Goal: Entertainment & Leisure: Consume media (video, audio)

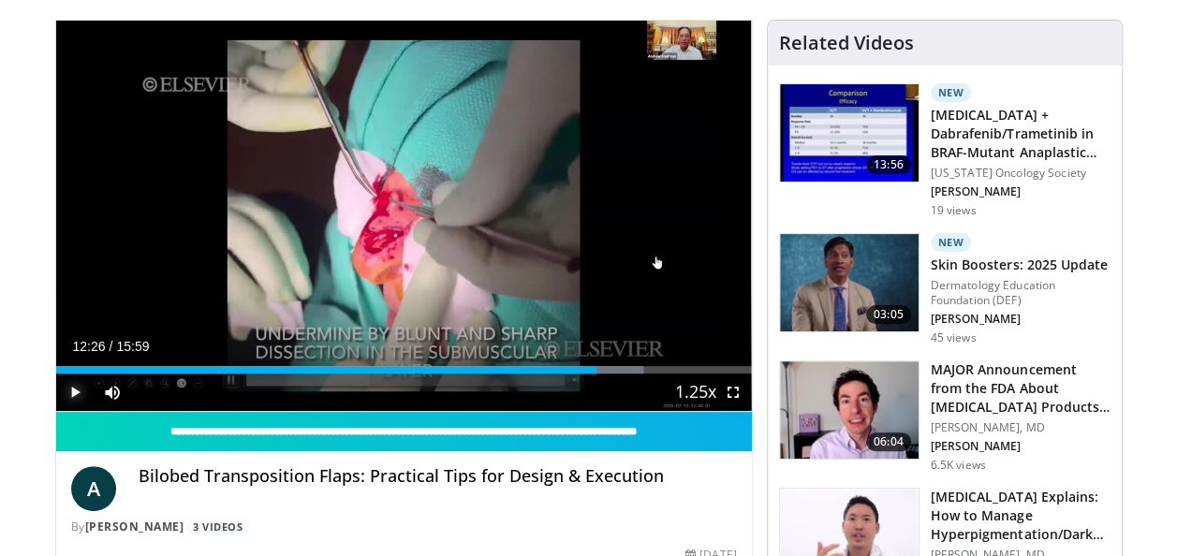
click at [70, 389] on span "Video Player" at bounding box center [74, 391] width 37 height 37
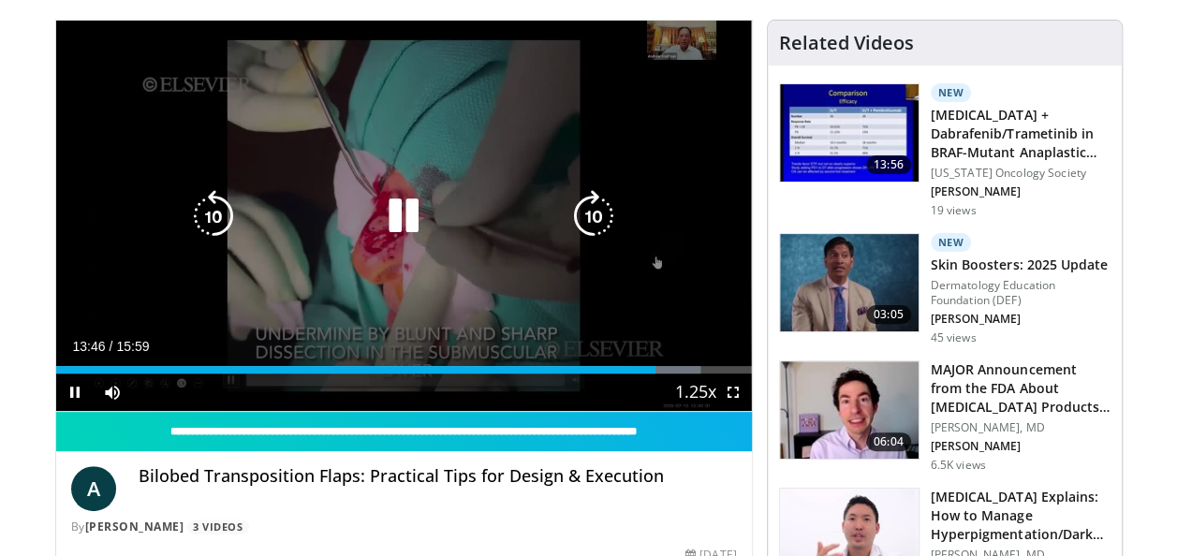
click at [107, 105] on div "10 seconds Tap to unmute" at bounding box center [403, 216] width 695 height 390
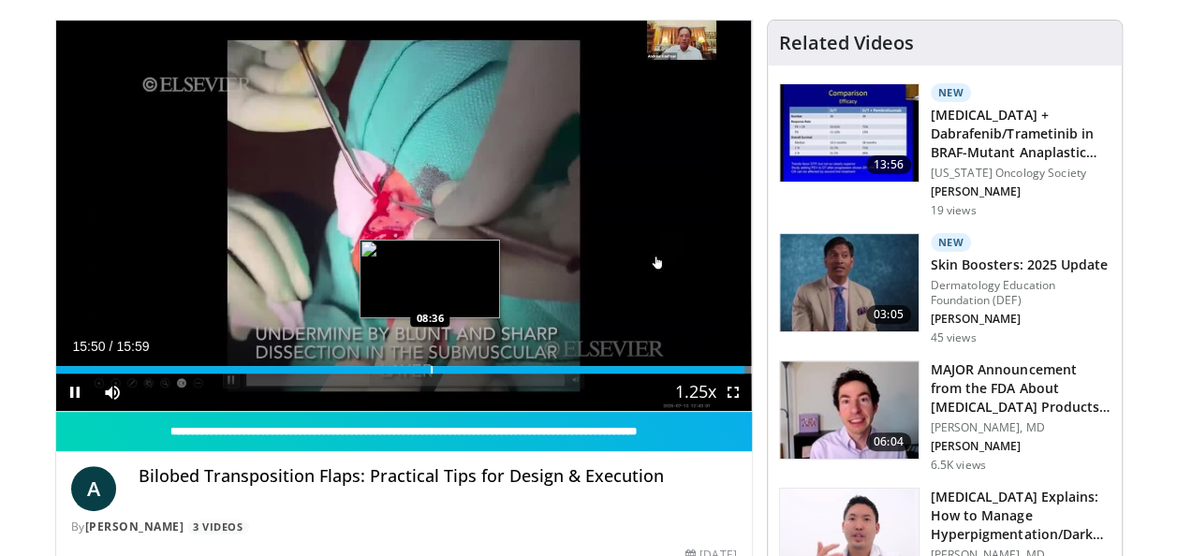
click at [431, 367] on div "Progress Bar" at bounding box center [432, 369] width 2 height 7
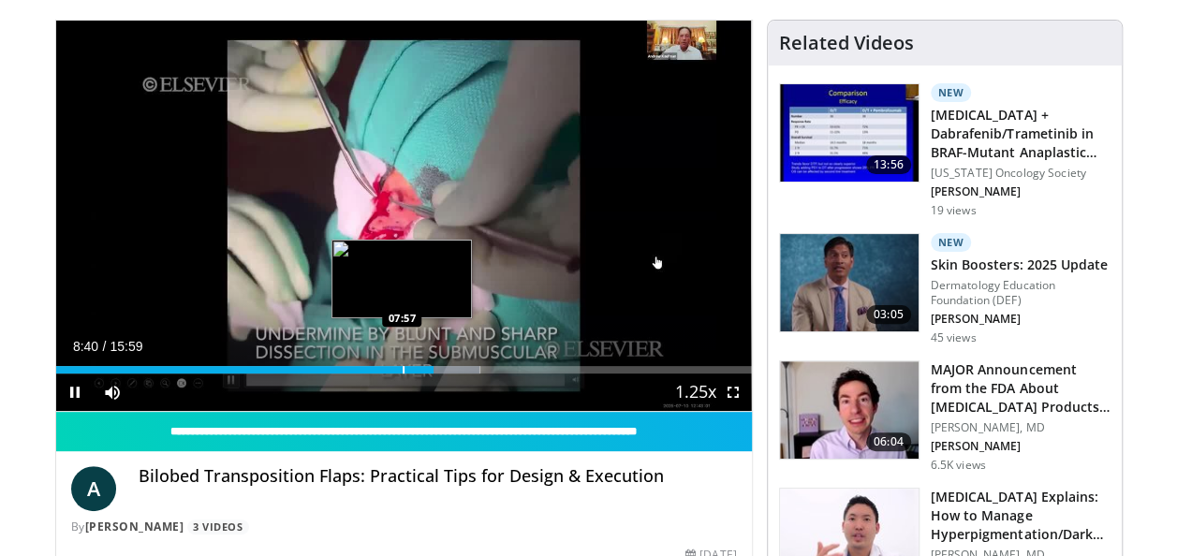
click at [401, 371] on div "Loaded : 60.97% 08:41 07:57" at bounding box center [403, 369] width 695 height 7
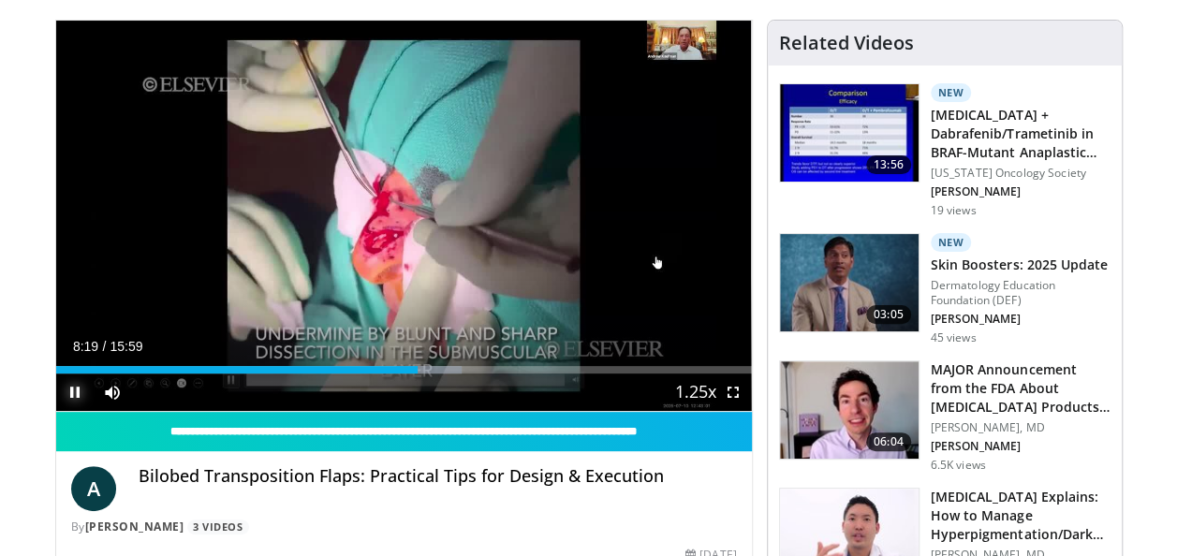
click at [74, 391] on span "Video Player" at bounding box center [74, 391] width 37 height 37
click at [71, 395] on span "Video Player" at bounding box center [74, 391] width 37 height 37
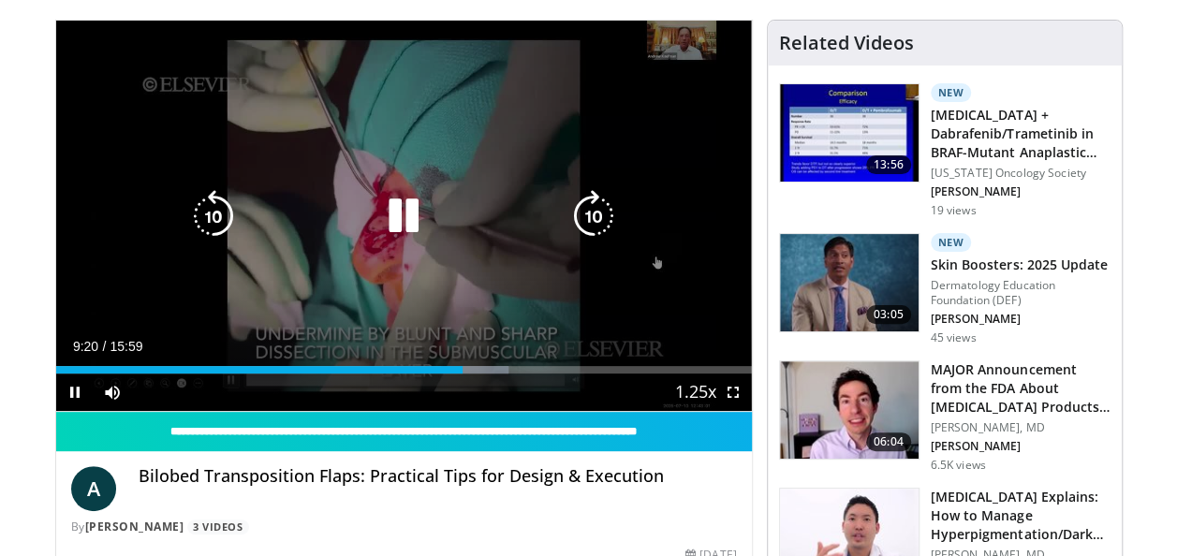
drag, startPoint x: 406, startPoint y: 213, endPoint x: 337, endPoint y: 211, distance: 69.3
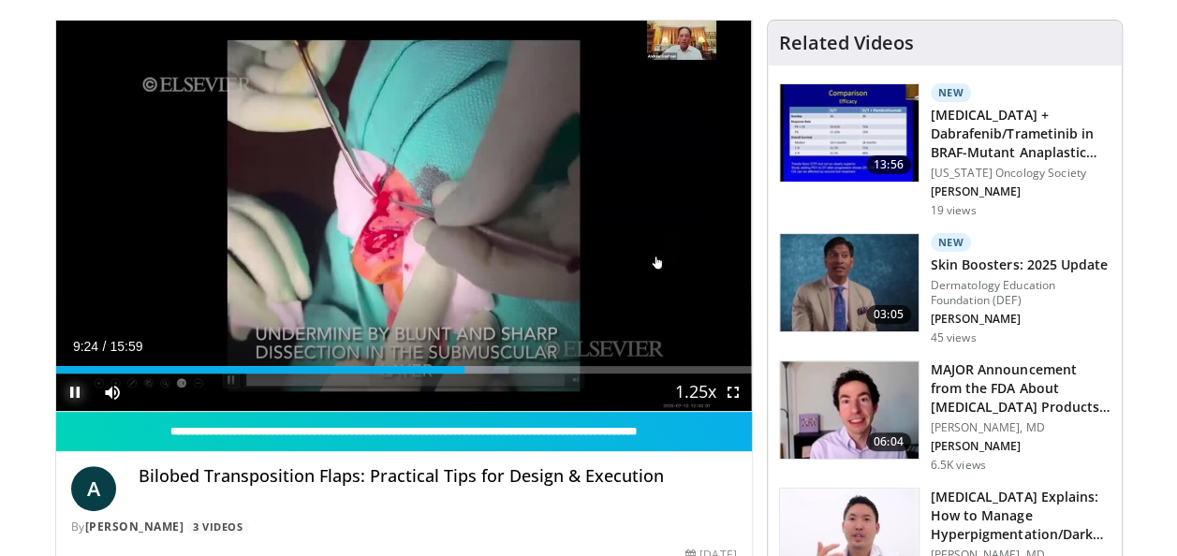
drag, startPoint x: 337, startPoint y: 211, endPoint x: 73, endPoint y: 386, distance: 316.7
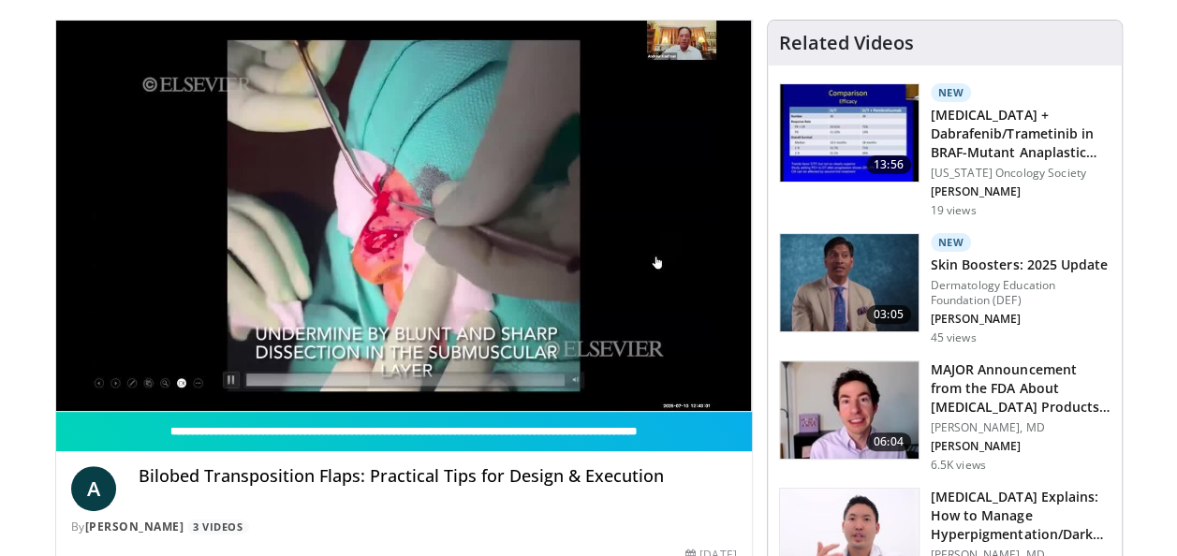
drag, startPoint x: 73, startPoint y: 386, endPoint x: 62, endPoint y: 397, distance: 15.9
click at [62, 397] on video-js "**********" at bounding box center [403, 216] width 695 height 391
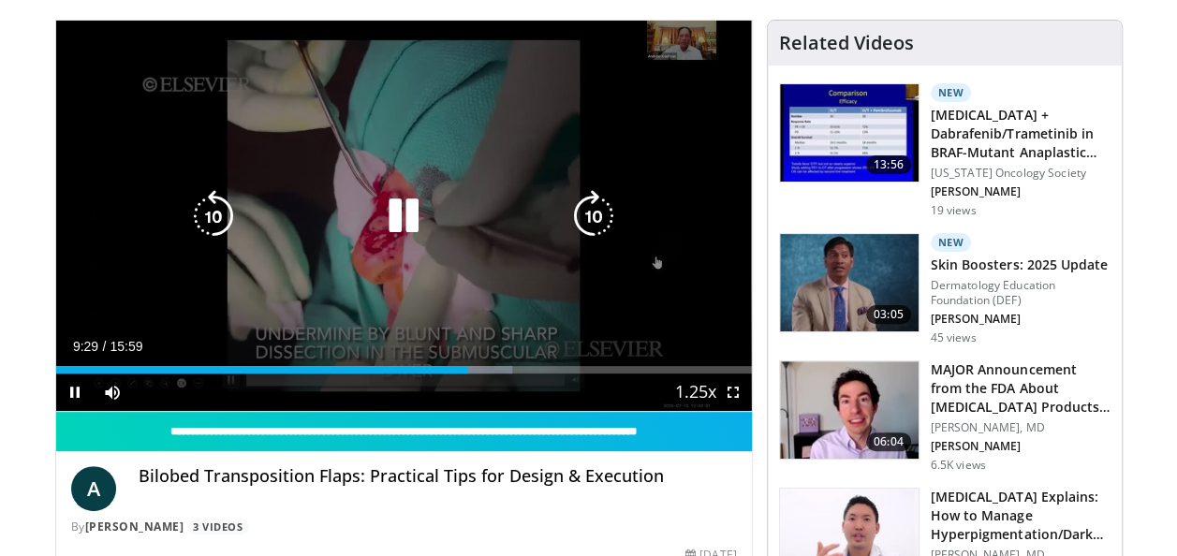
click at [391, 215] on icon "Video Player" at bounding box center [403, 216] width 52 height 52
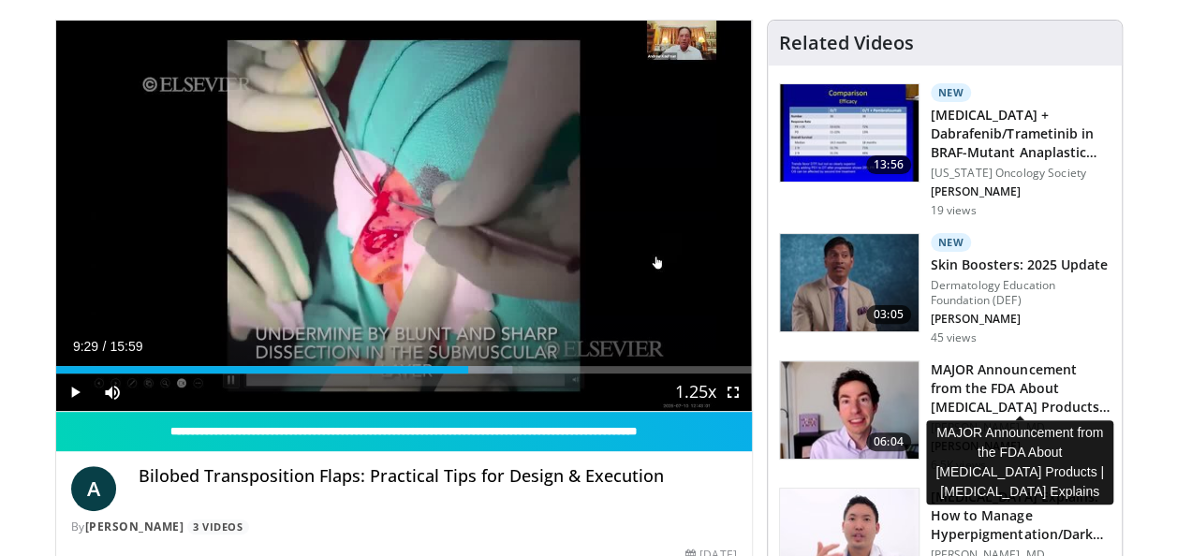
click at [968, 394] on h3 "MAJOR Announcement from the FDA About [MEDICAL_DATA] Products | De…" at bounding box center [1020, 388] width 180 height 56
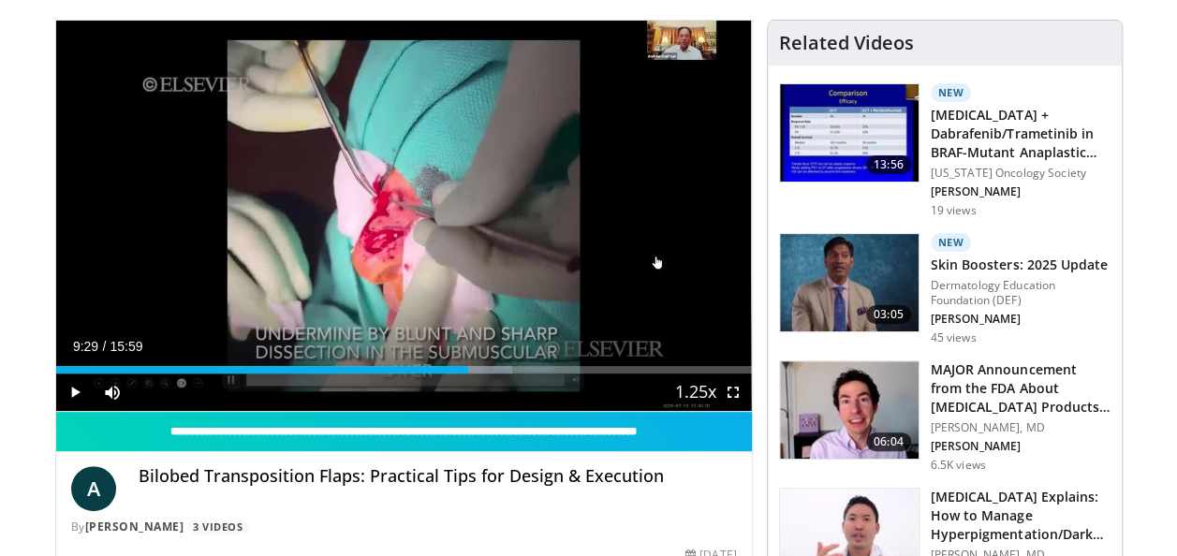
click at [866, 412] on img at bounding box center [849, 409] width 139 height 97
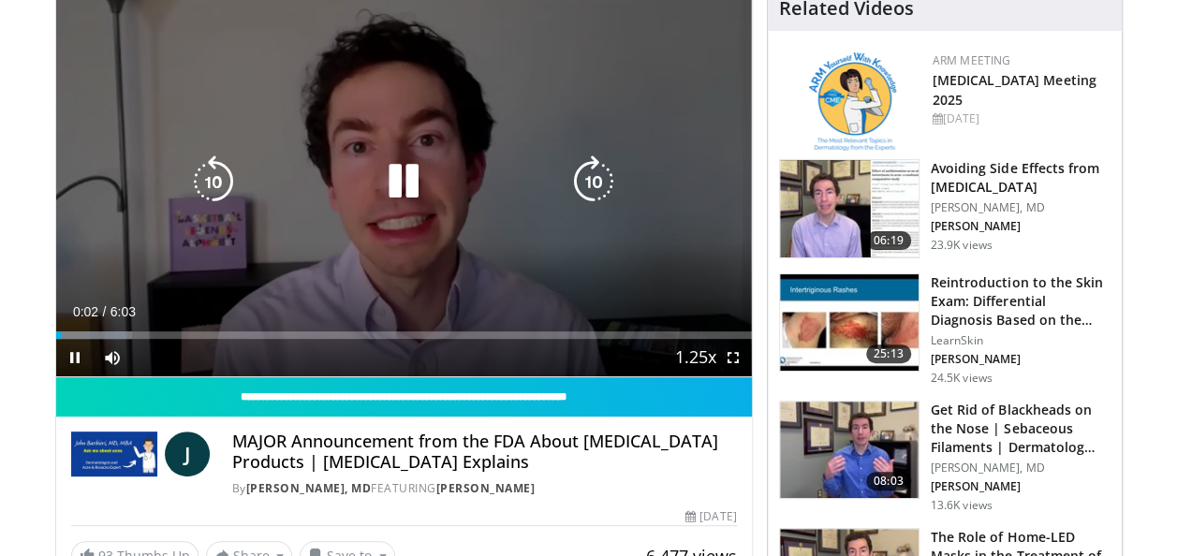
scroll to position [158, 0]
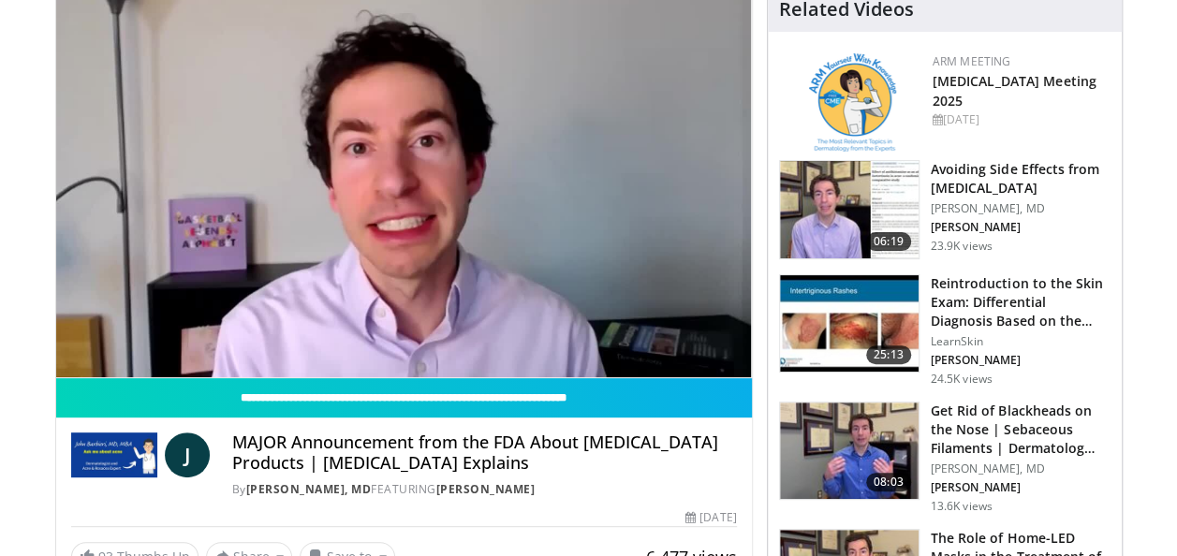
click at [730, 432] on h4 "MAJOR Announcement from the FDA About [MEDICAL_DATA] Products | [MEDICAL_DATA] …" at bounding box center [484, 452] width 505 height 40
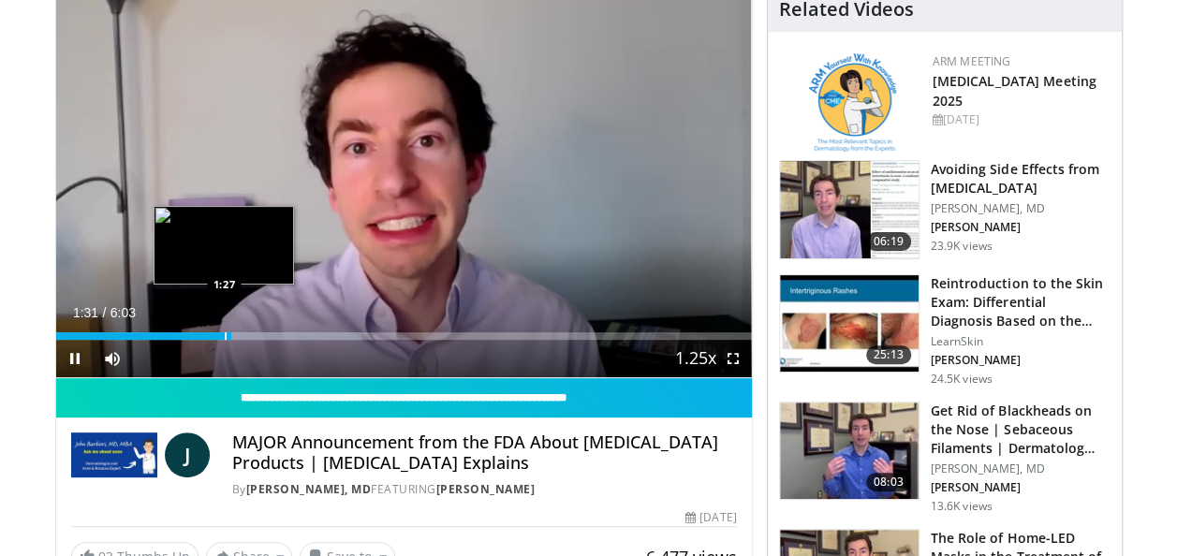
click at [225, 334] on div "Progress Bar" at bounding box center [226, 335] width 2 height 7
click at [215, 333] on div "Progress Bar" at bounding box center [216, 335] width 2 height 7
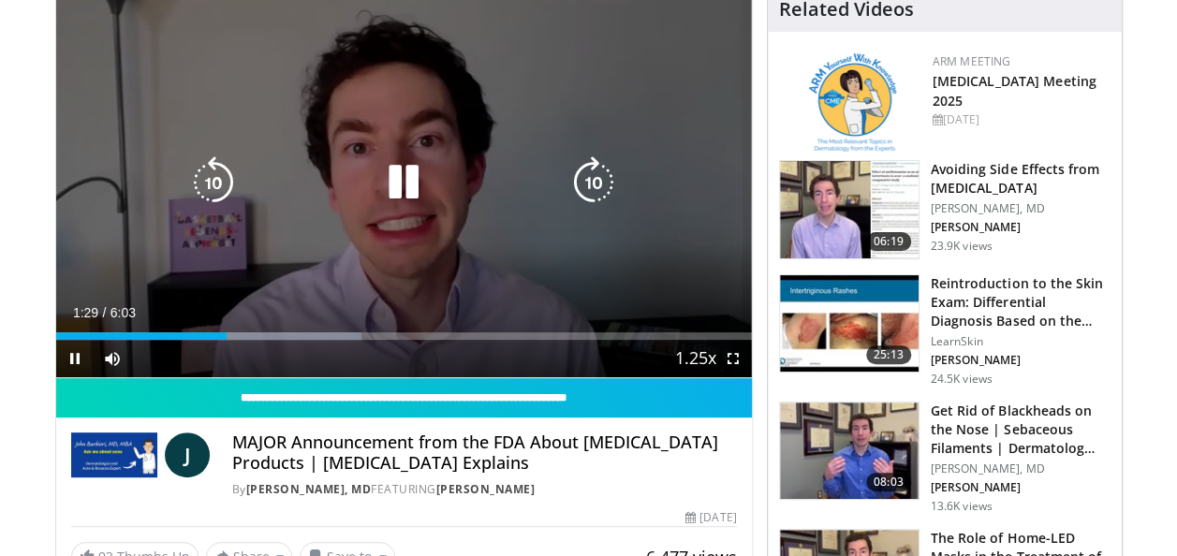
click at [414, 186] on icon "Video Player" at bounding box center [403, 182] width 52 height 52
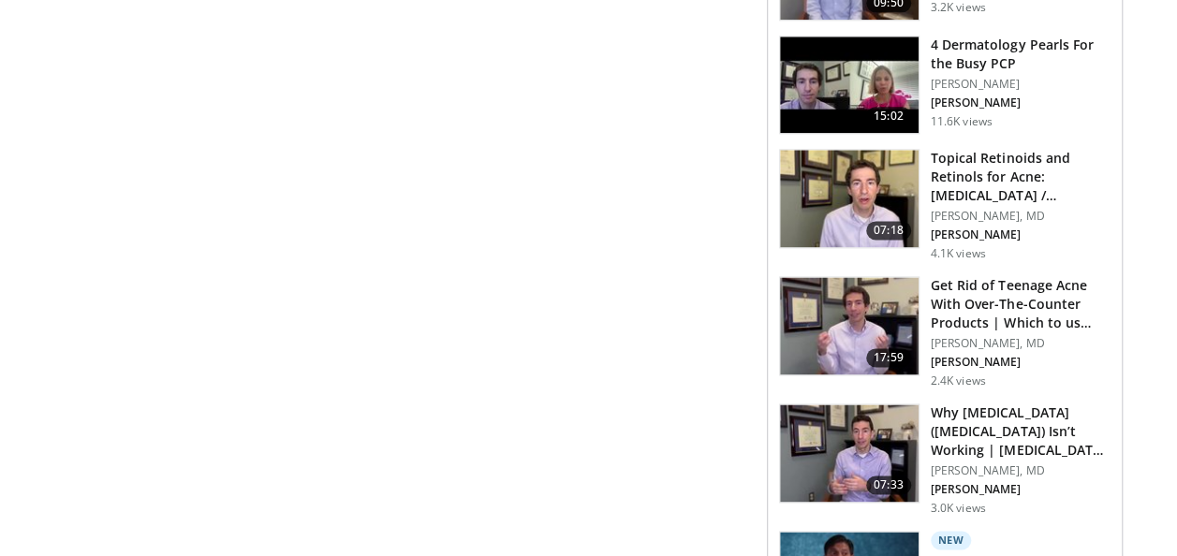
scroll to position [1097, 0]
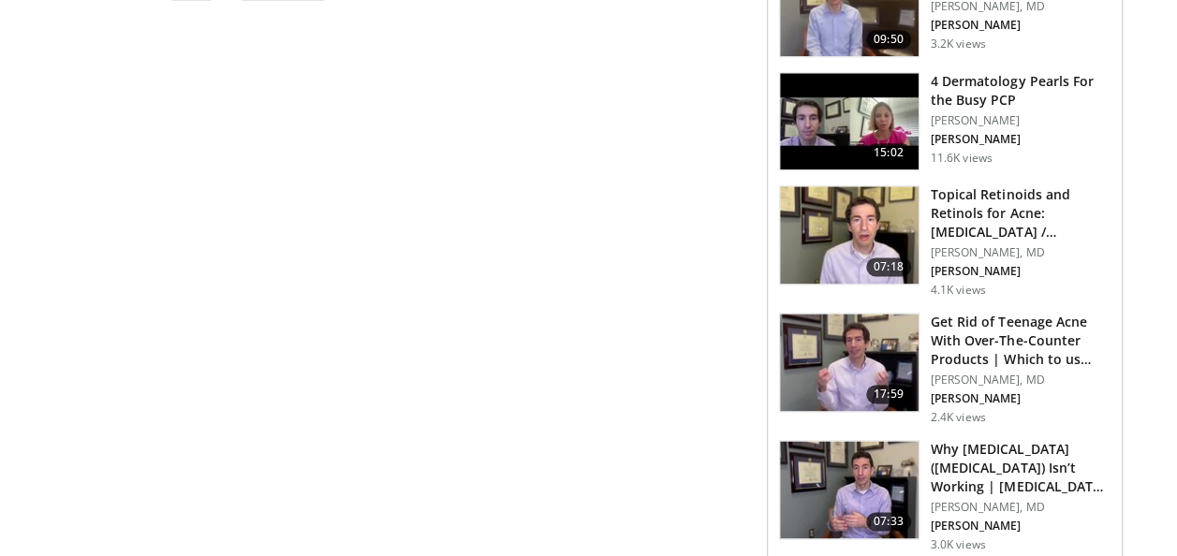
click at [423, 301] on div "**********" at bounding box center [410, 399] width 711 height 2704
